Goal: Use online tool/utility: Utilize a website feature to perform a specific function

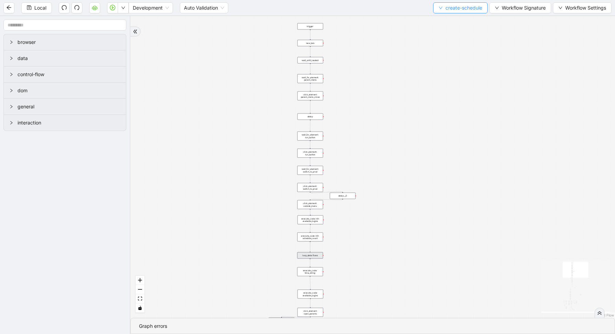
click at [478, 10] on span "create-schedule" at bounding box center [463, 8] width 37 height 8
click at [464, 18] on span "Select" at bounding box center [458, 21] width 44 height 8
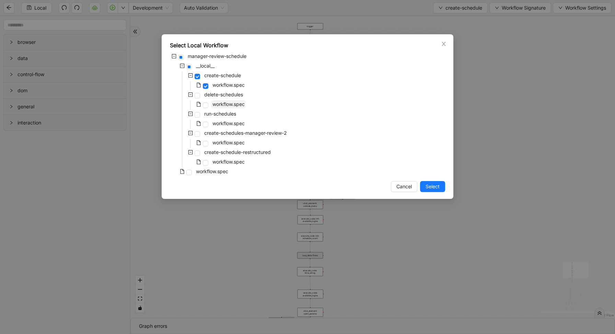
click at [224, 104] on span "workflow.spec" at bounding box center [228, 104] width 32 height 6
click at [435, 187] on span "Select" at bounding box center [432, 187] width 14 height 8
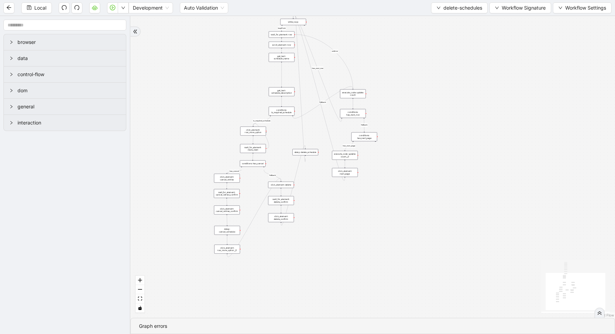
click at [280, 113] on div "conditions: is_required_schedule" at bounding box center [282, 111] width 26 height 9
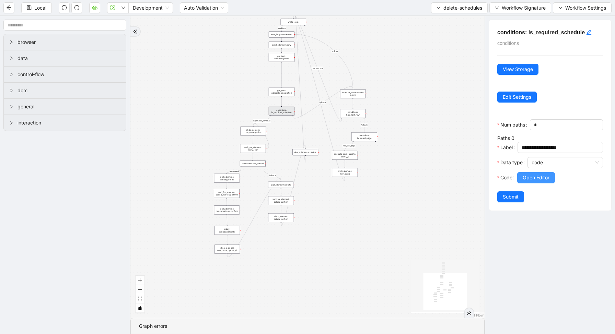
click at [542, 178] on span "Open Editor" at bounding box center [536, 178] width 27 height 8
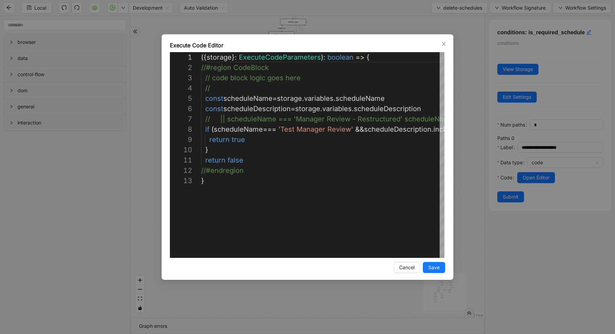
scroll to position [103, 0]
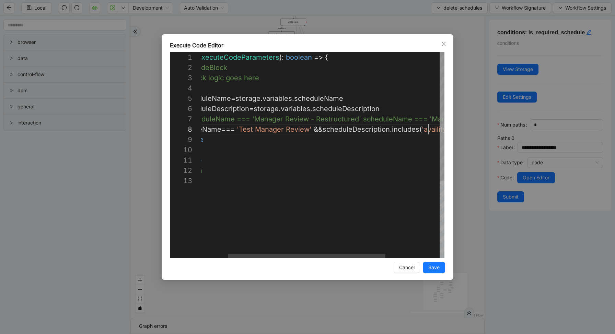
click at [429, 132] on div "({ storage }: ExecuteCodeParameters ): boolean => { //#region CodeBlock // code…" at bounding box center [344, 216] width 368 height 329
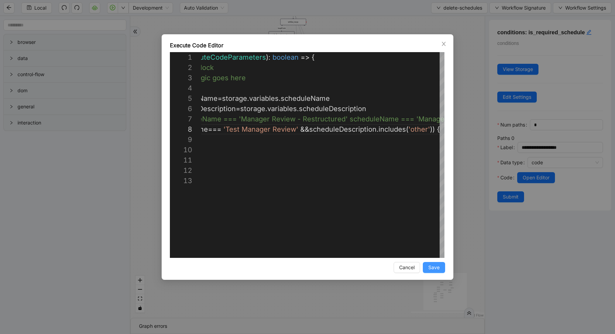
type textarea "**********"
click at [432, 271] on span "Save" at bounding box center [433, 268] width 11 height 8
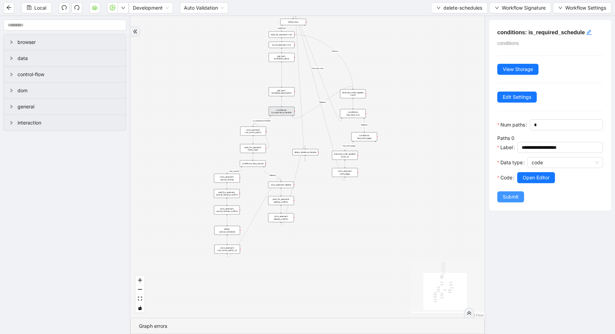
click at [506, 201] on button "Submit" at bounding box center [510, 196] width 27 height 11
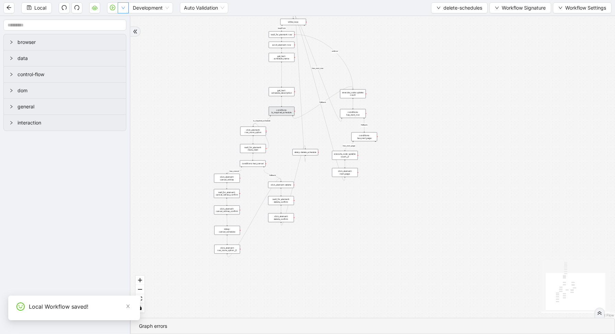
click at [124, 10] on button "button" at bounding box center [123, 7] width 11 height 11
click at [122, 24] on span "Run local workflow" at bounding box center [101, 21] width 42 height 8
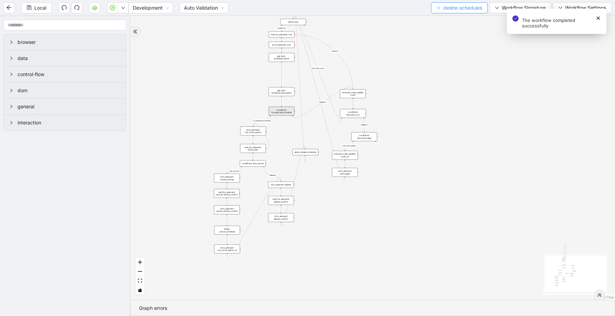
click at [460, 8] on span "delete-schedules" at bounding box center [462, 8] width 39 height 8
click at [444, 18] on span "Select" at bounding box center [457, 21] width 46 height 8
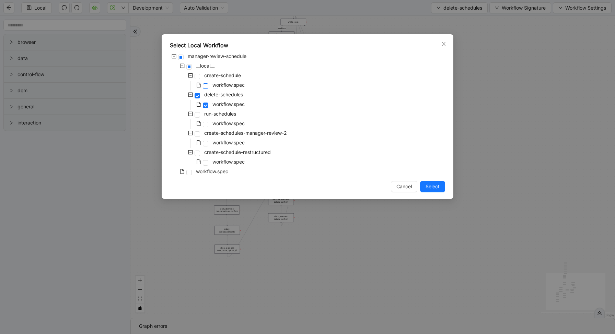
click at [204, 83] on span at bounding box center [205, 85] width 5 height 5
click at [428, 184] on span "Select" at bounding box center [432, 187] width 14 height 8
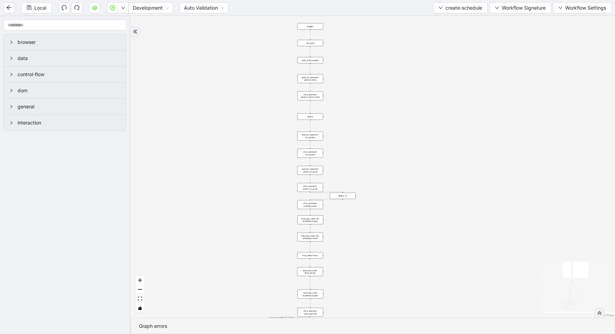
click at [313, 255] on div "loop_data: flows" at bounding box center [310, 255] width 26 height 7
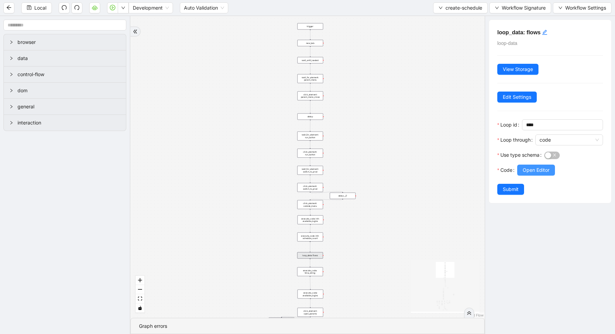
click at [533, 170] on span "Open Editor" at bounding box center [536, 170] width 27 height 8
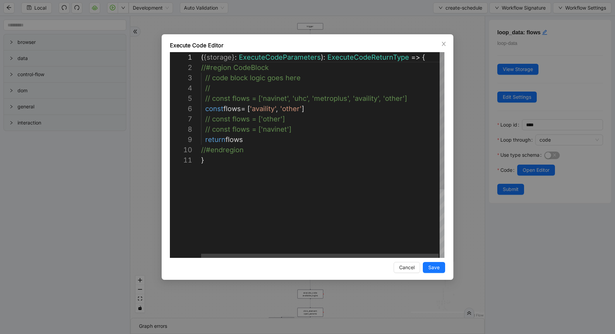
click at [299, 121] on div "( { storage } : ExecuteCodeParameters ): ExecuteCodeReturnType => { //#region C…" at bounding box center [323, 206] width 244 height 309
click at [305, 109] on div "( { storage } : ExecuteCodeParameters ): ExecuteCodeReturnType => { //#region C…" at bounding box center [323, 206] width 244 height 309
type textarea "**********"
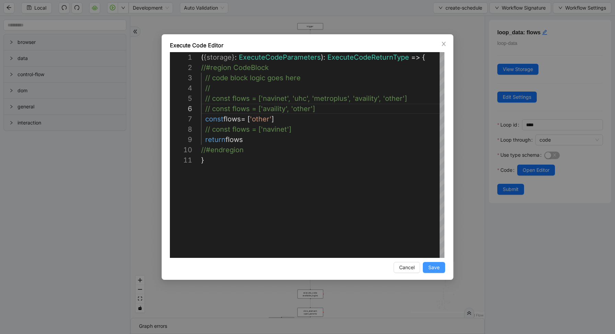
click at [426, 271] on button "Save" at bounding box center [434, 267] width 22 height 11
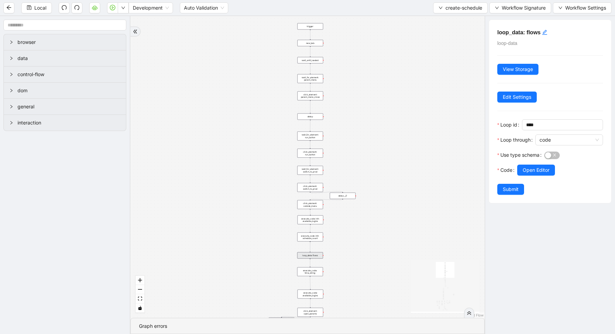
drag, startPoint x: 505, startPoint y: 190, endPoint x: 180, endPoint y: 44, distance: 356.0
click at [505, 190] on span "Submit" at bounding box center [511, 190] width 16 height 8
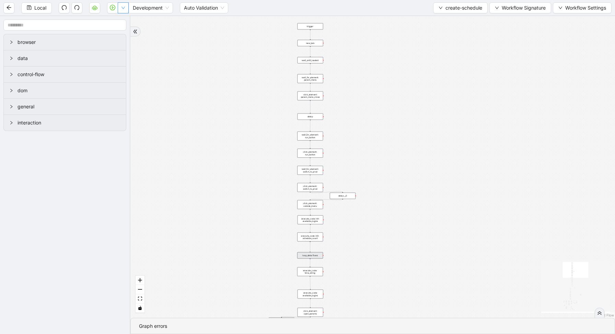
click at [125, 9] on icon "down" at bounding box center [123, 8] width 4 height 4
click at [124, 18] on li "Run local workflow" at bounding box center [101, 21] width 50 height 11
click at [449, 9] on span "create-schedule" at bounding box center [463, 8] width 37 height 8
click at [450, 25] on span "Select" at bounding box center [458, 21] width 44 height 8
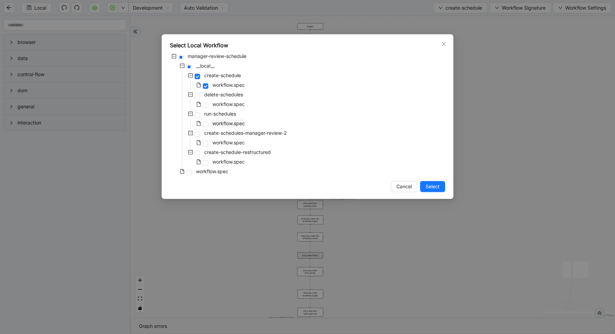
click at [218, 123] on span "workflow.spec" at bounding box center [228, 123] width 32 height 6
click at [429, 184] on span "Select" at bounding box center [432, 187] width 14 height 8
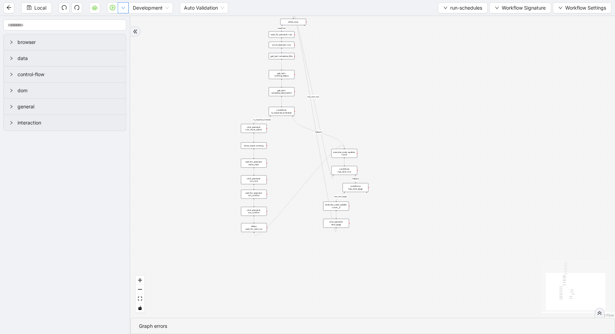
click at [122, 8] on icon "down" at bounding box center [123, 8] width 4 height 4
click at [121, 16] on li "Run local workflow" at bounding box center [101, 21] width 50 height 11
